Goal: Task Accomplishment & Management: Contribute content

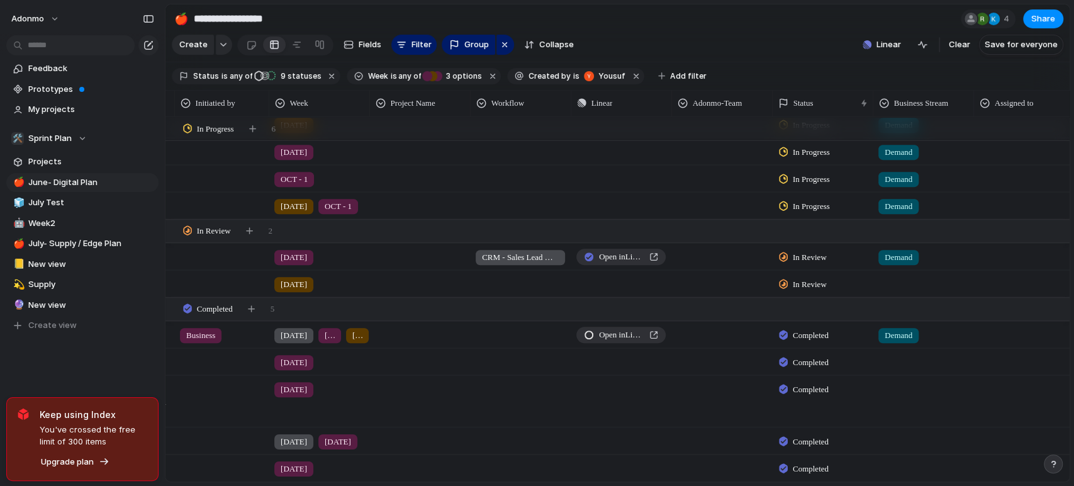
click at [802, 30] on section "**********" at bounding box center [618, 18] width 904 height 28
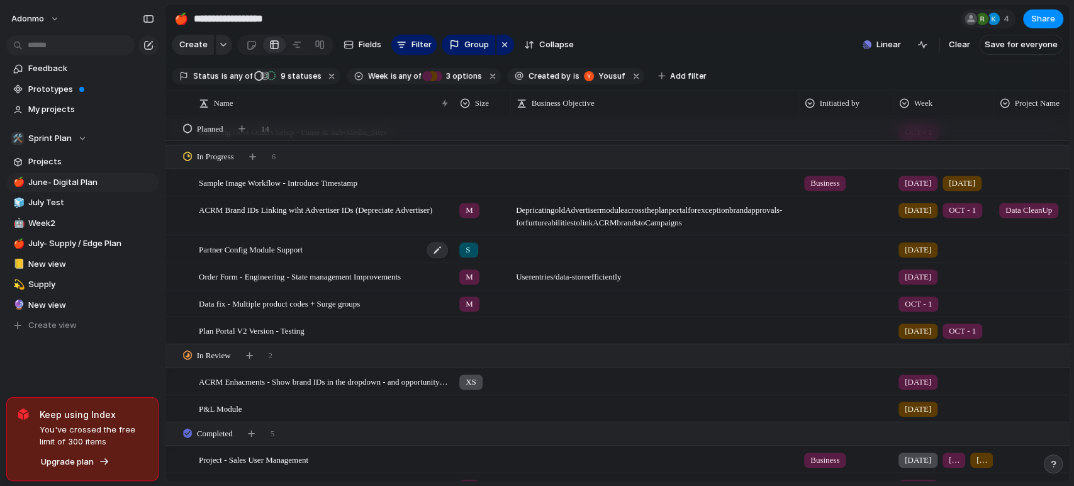
scroll to position [590, 0]
click at [373, 261] on div "Partner Config Module Support" at bounding box center [324, 250] width 250 height 26
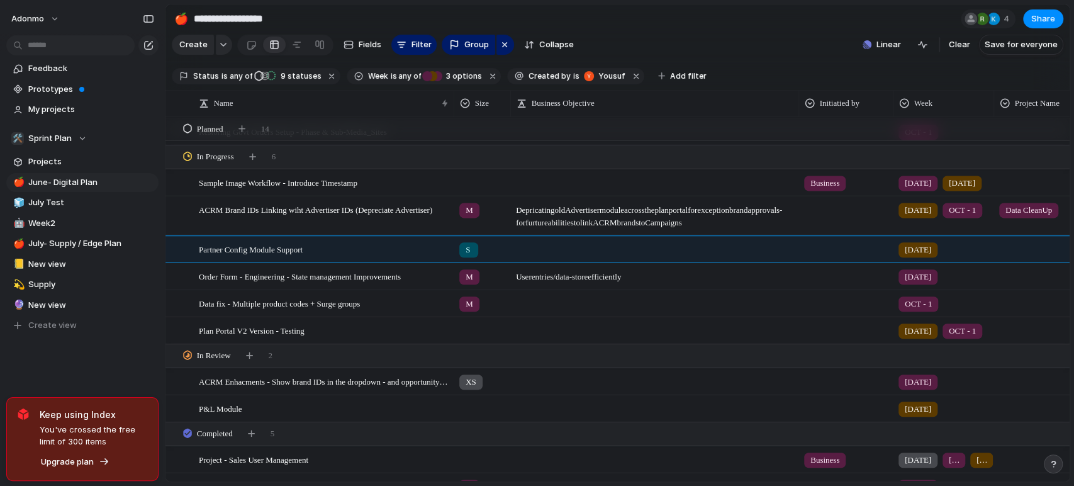
click at [87, 386] on div "Feedback Prototypes My projects 🛠️ Sprint Plan Projects 🍎 June- Digital Plan 🧊 …" at bounding box center [82, 218] width 165 height 437
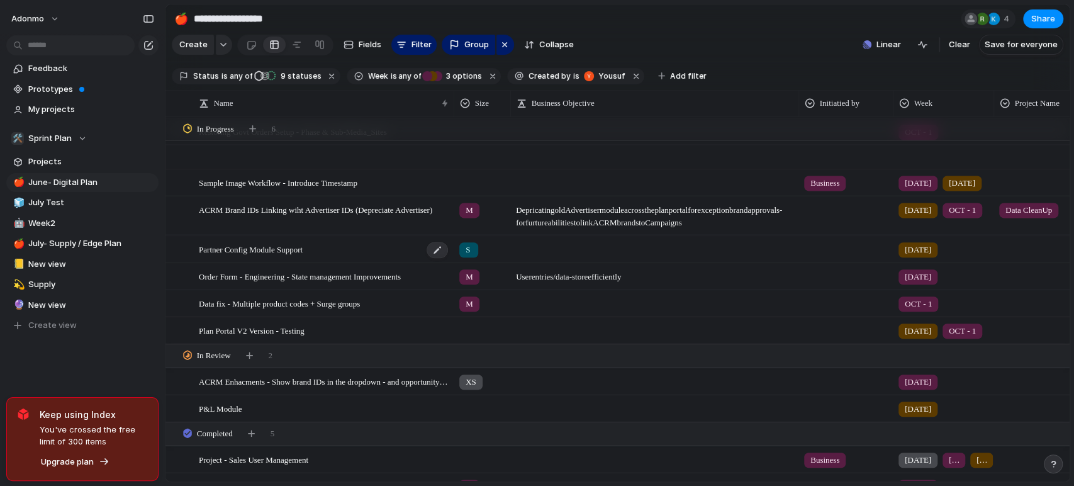
scroll to position [671, 0]
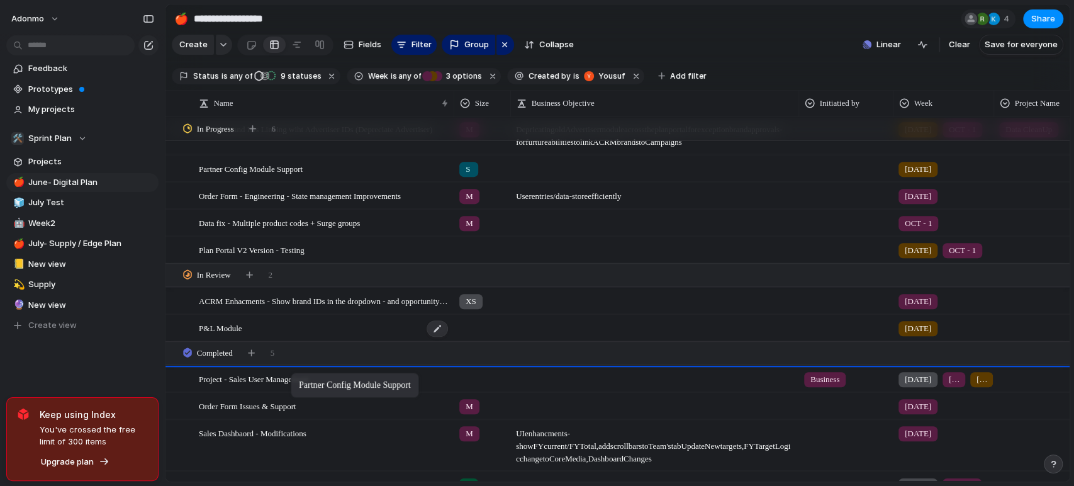
drag, startPoint x: 308, startPoint y: 171, endPoint x: 332, endPoint y: 337, distance: 167.8
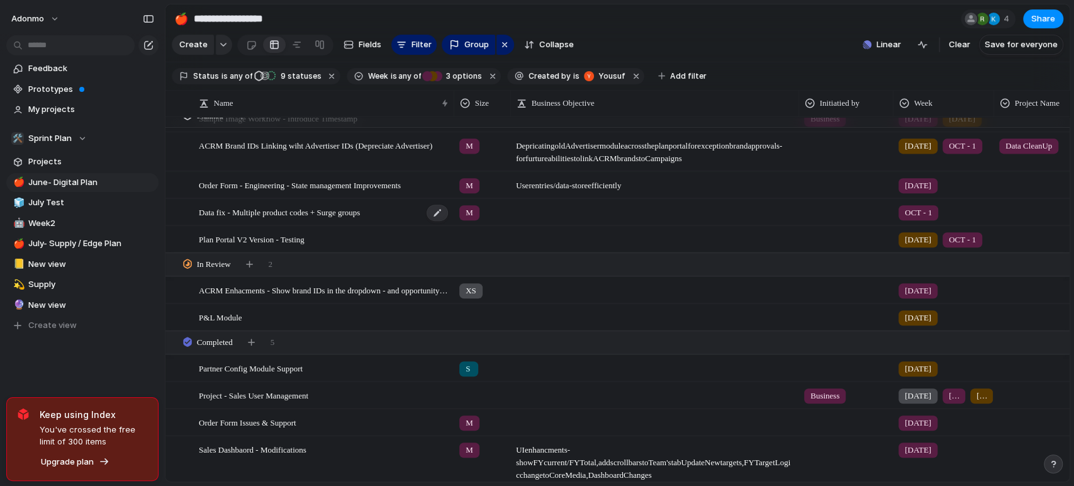
scroll to position [607, 0]
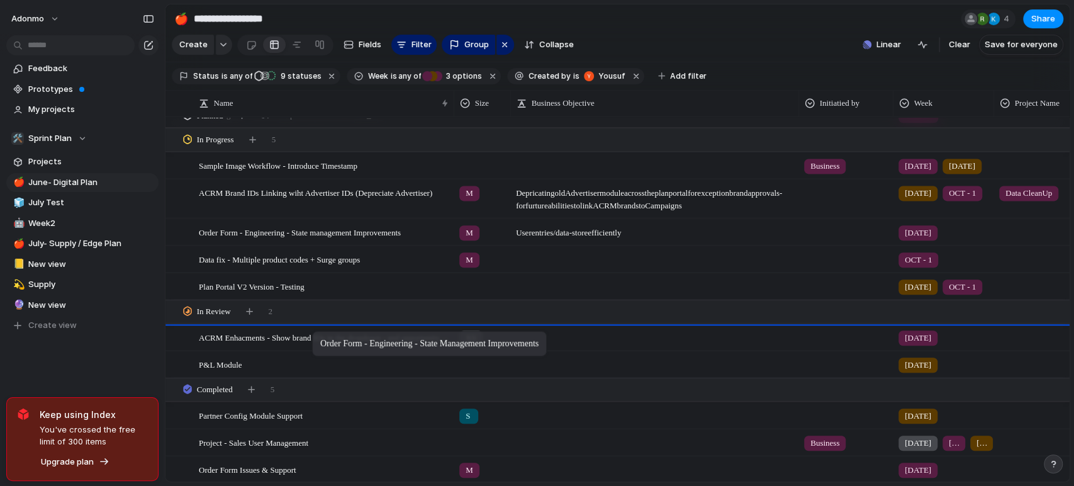
drag, startPoint x: 344, startPoint y: 243, endPoint x: 318, endPoint y: 335, distance: 95.3
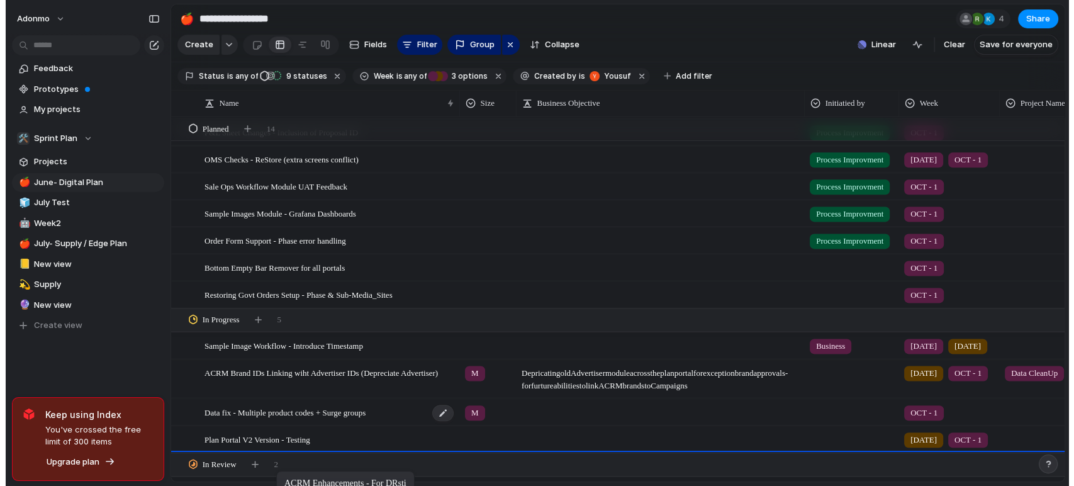
scroll to position [453, 0]
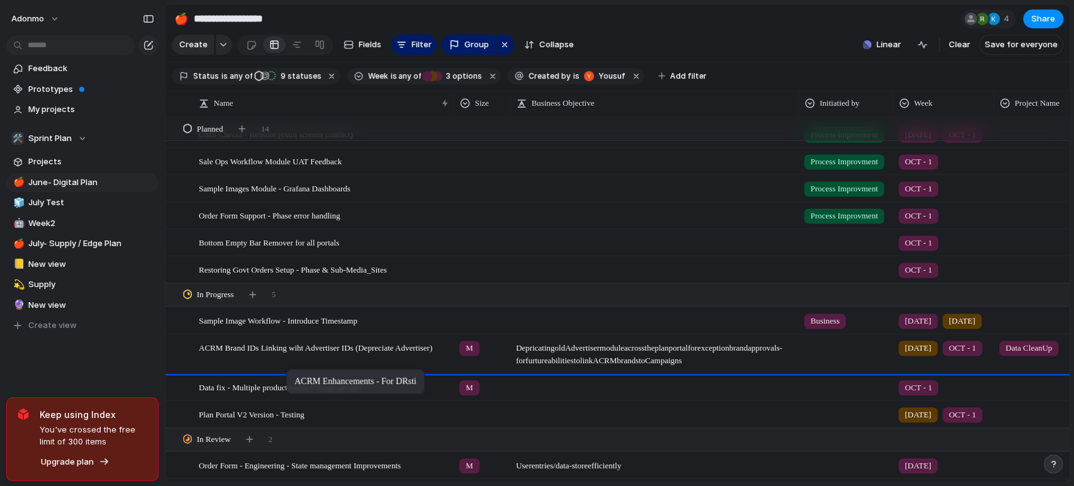
drag, startPoint x: 293, startPoint y: 178, endPoint x: 293, endPoint y: 371, distance: 193.2
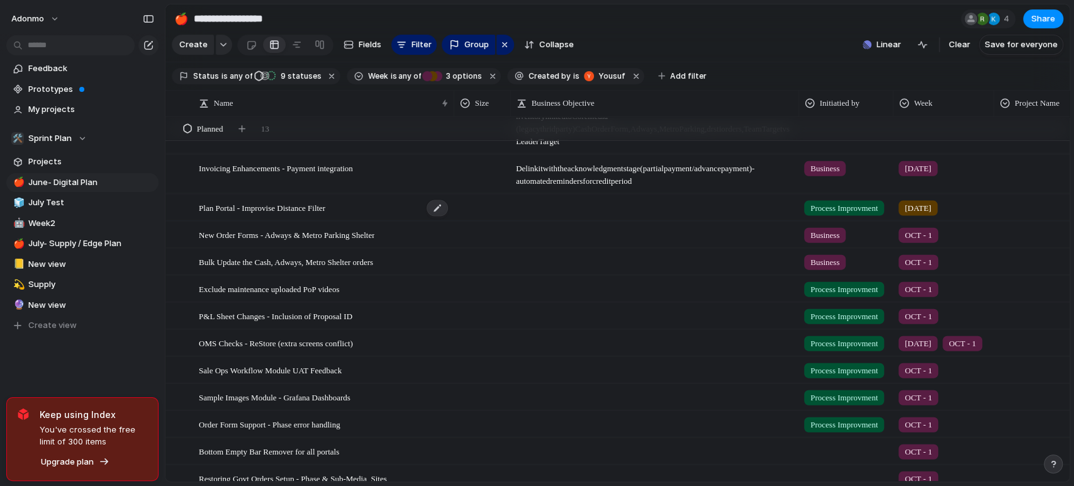
scroll to position [259, 0]
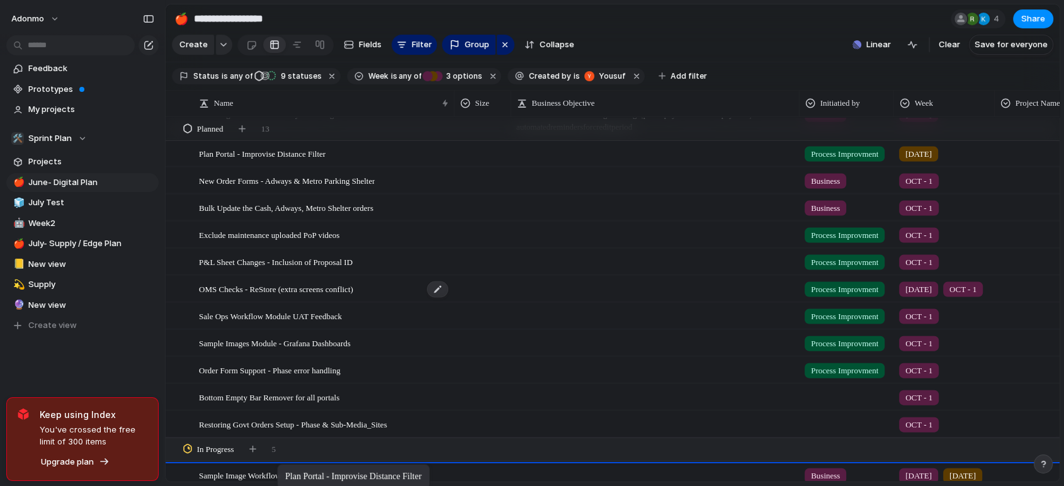
drag, startPoint x: 300, startPoint y: 161, endPoint x: 288, endPoint y: 301, distance: 140.8
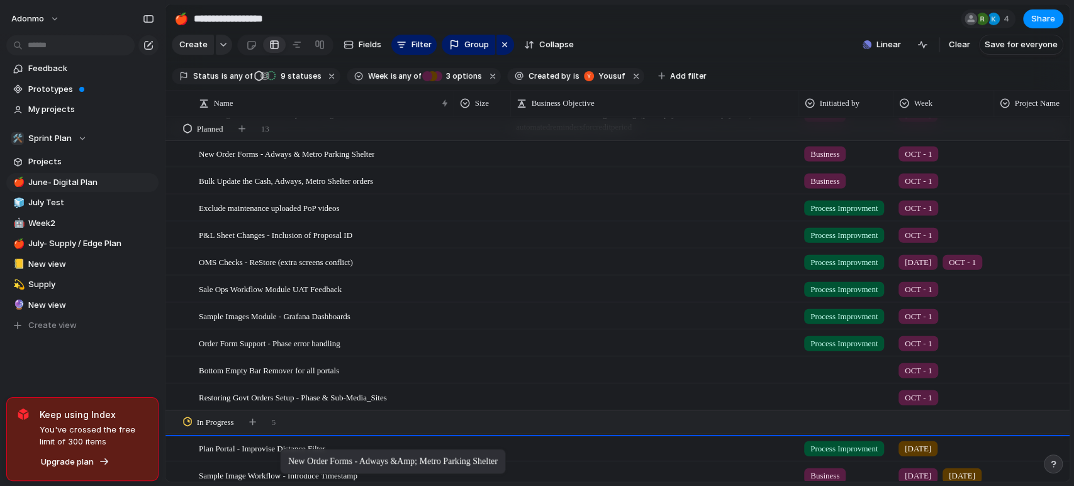
drag, startPoint x: 299, startPoint y: 159, endPoint x: 286, endPoint y: 451, distance: 292.9
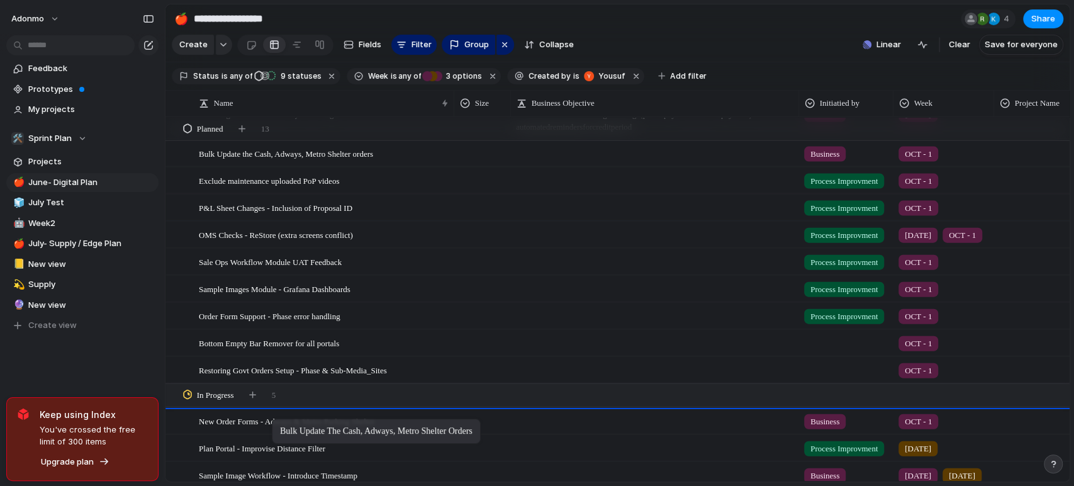
drag, startPoint x: 287, startPoint y: 165, endPoint x: 278, endPoint y: 421, distance: 256.3
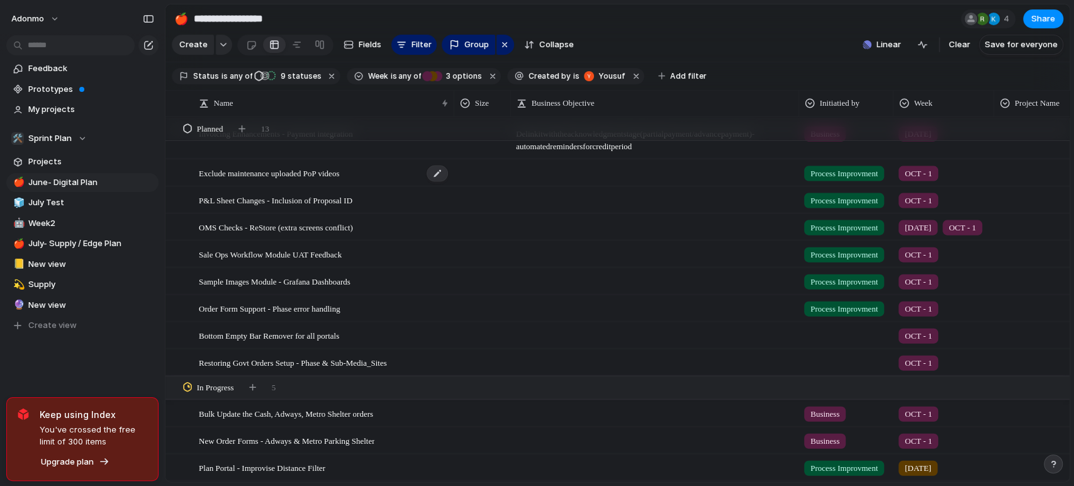
scroll to position [248, 0]
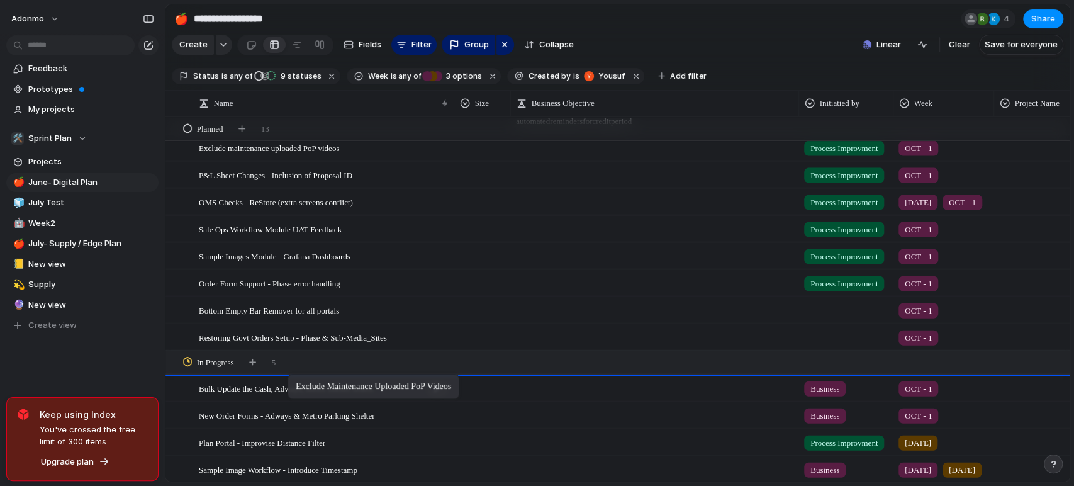
drag, startPoint x: 305, startPoint y: 155, endPoint x: 295, endPoint y: 386, distance: 231.2
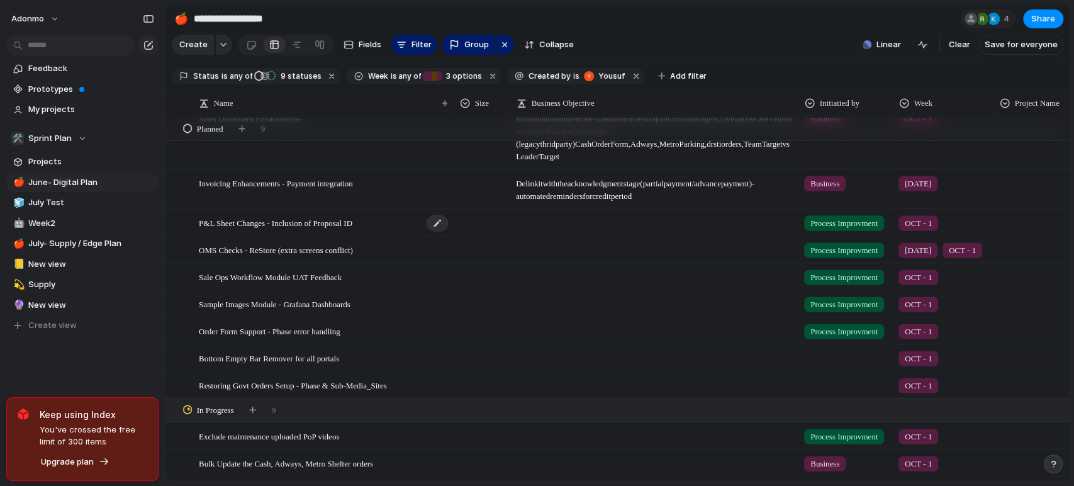
click at [284, 229] on span "P&L Sheet Changes - Inclusion of Proposal ID" at bounding box center [276, 222] width 154 height 14
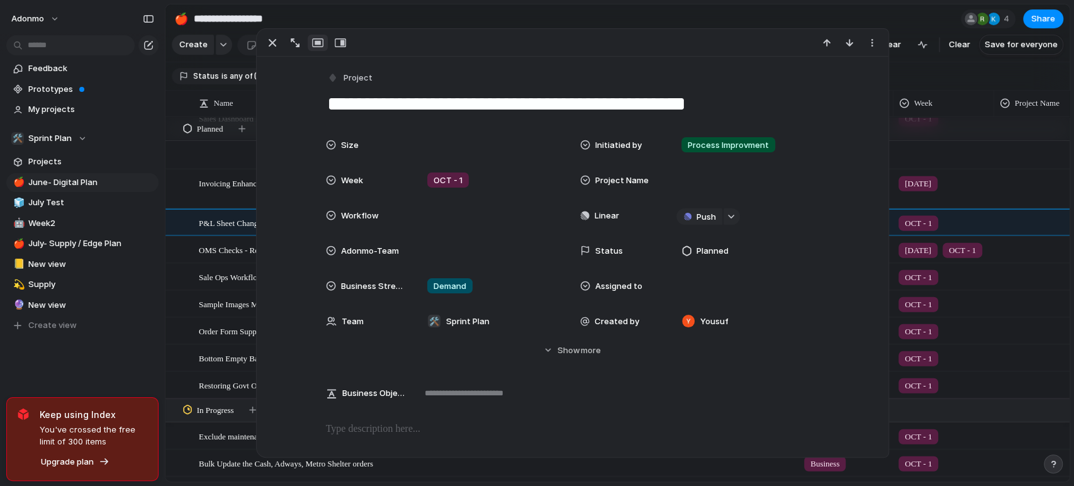
drag, startPoint x: 629, startPoint y: 101, endPoint x: 778, endPoint y: 109, distance: 148.7
click at [778, 109] on textarea "**********" at bounding box center [572, 104] width 493 height 26
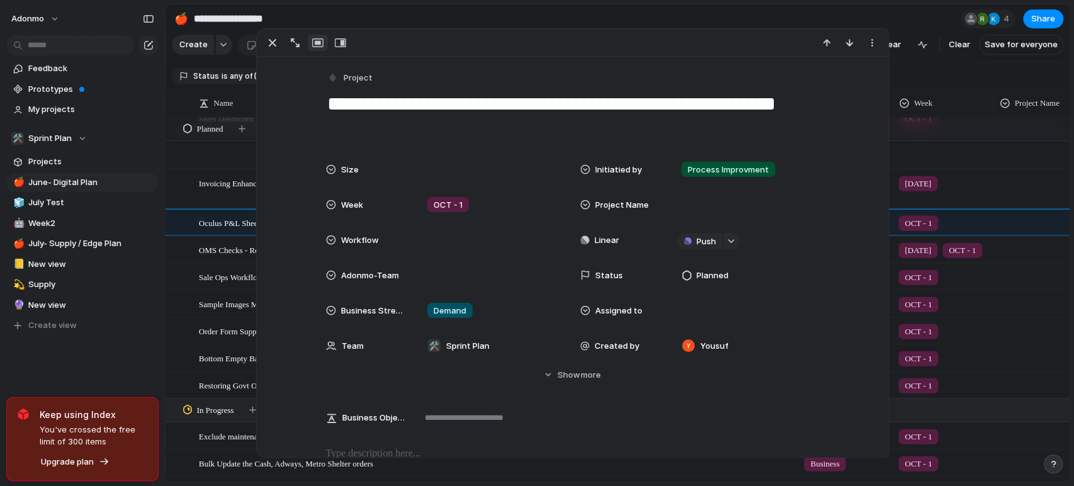
type textarea "**********"
click at [135, 374] on div "Feedback Prototypes My projects 🛠️ Sprint Plan Projects 🍎 June- Digital Plan 🧊 …" at bounding box center [82, 218] width 165 height 437
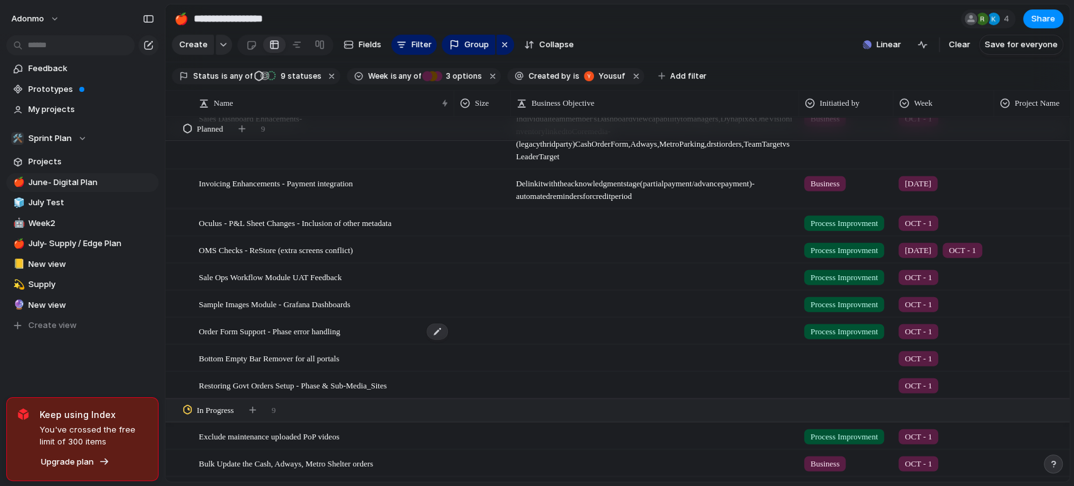
scroll to position [288, 0]
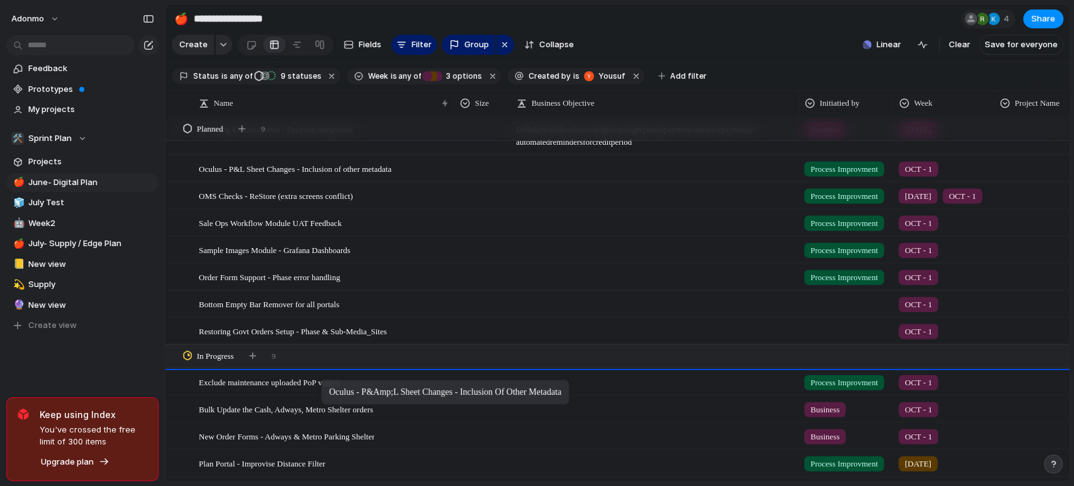
drag, startPoint x: 320, startPoint y: 176, endPoint x: 327, endPoint y: 382, distance: 206.6
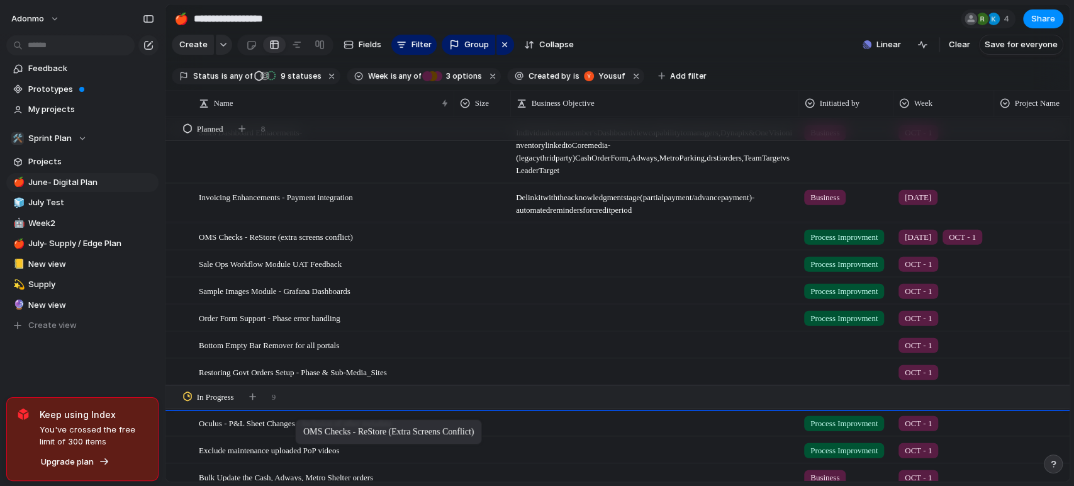
drag, startPoint x: 295, startPoint y: 249, endPoint x: 301, endPoint y: 422, distance: 173.2
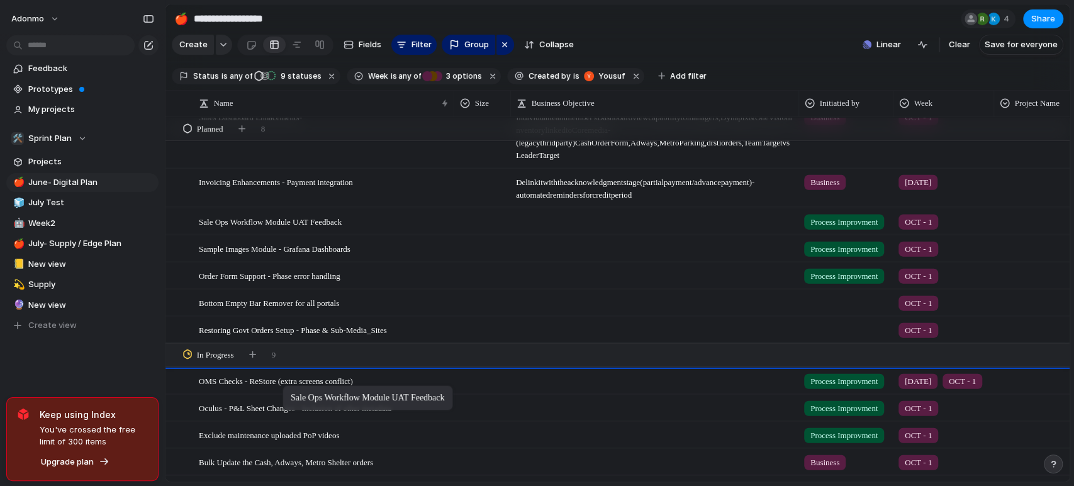
drag, startPoint x: 283, startPoint y: 229, endPoint x: 289, endPoint y: 388, distance: 158.7
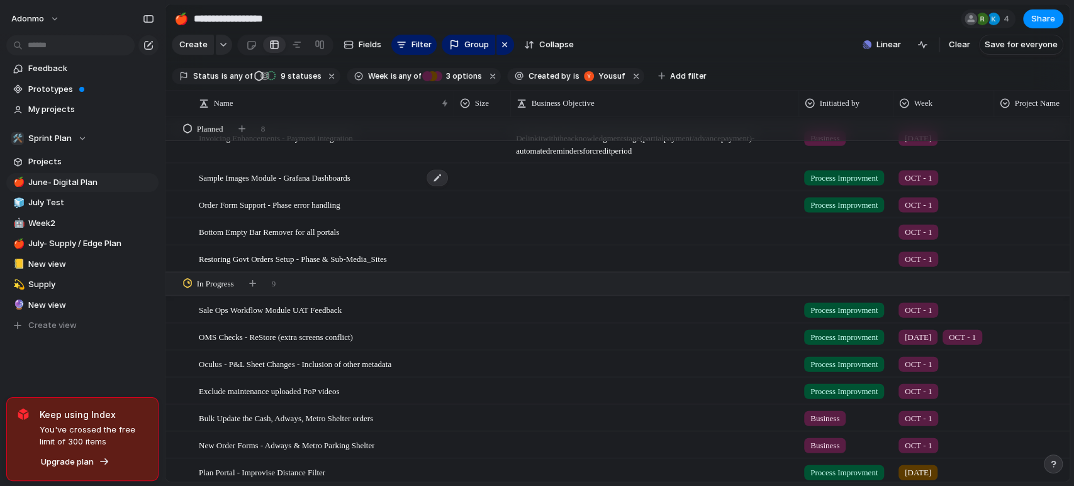
scroll to position [237, 0]
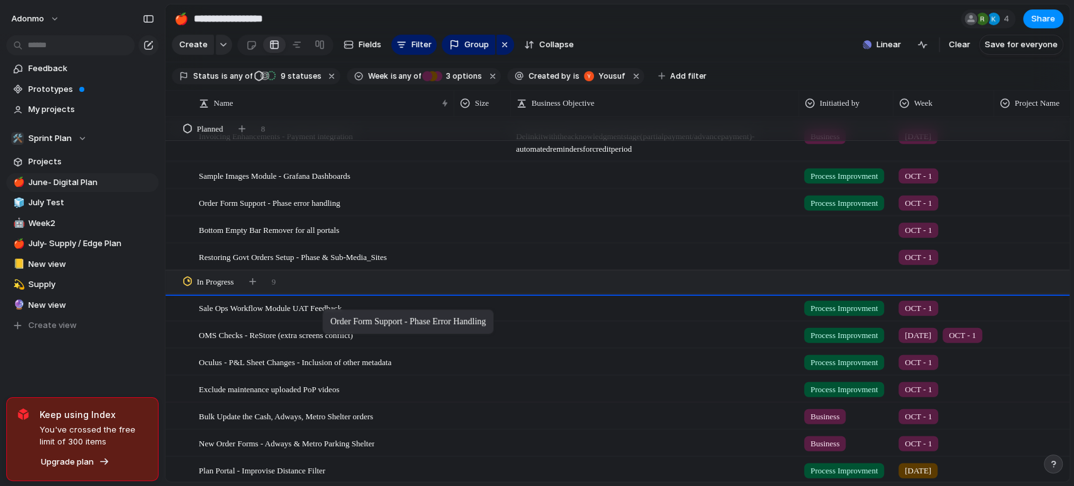
drag, startPoint x: 314, startPoint y: 211, endPoint x: 329, endPoint y: 312, distance: 101.7
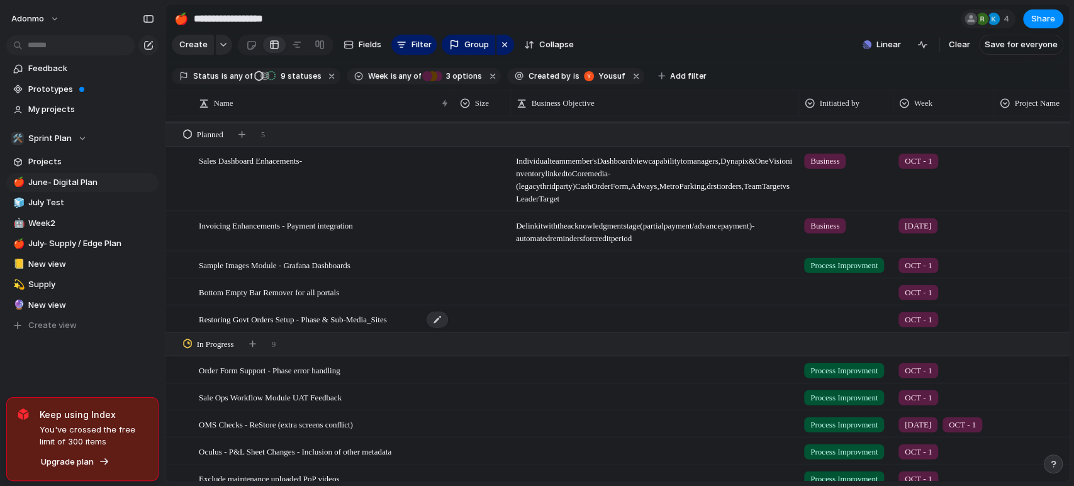
scroll to position [148, 0]
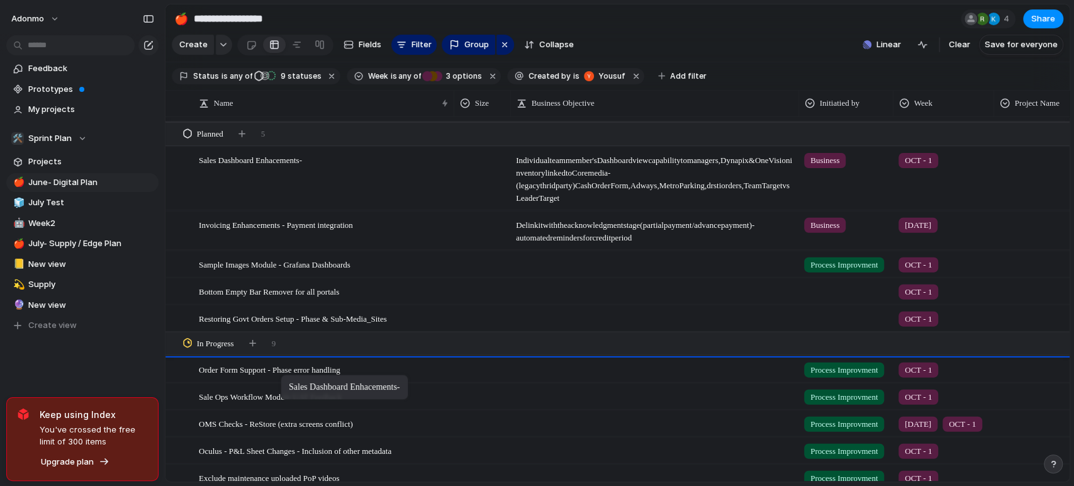
drag, startPoint x: 297, startPoint y: 186, endPoint x: 287, endPoint y: 377, distance: 191.0
